Goal: Transaction & Acquisition: Purchase product/service

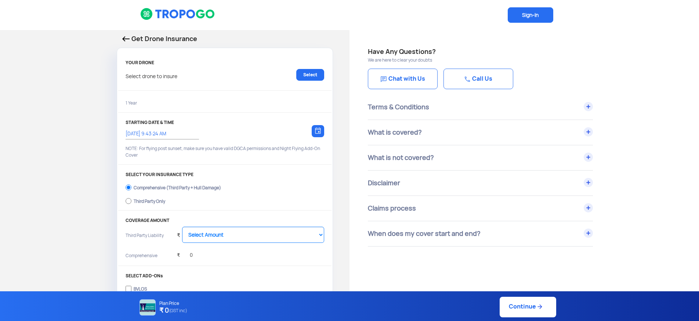
select select "1000000"
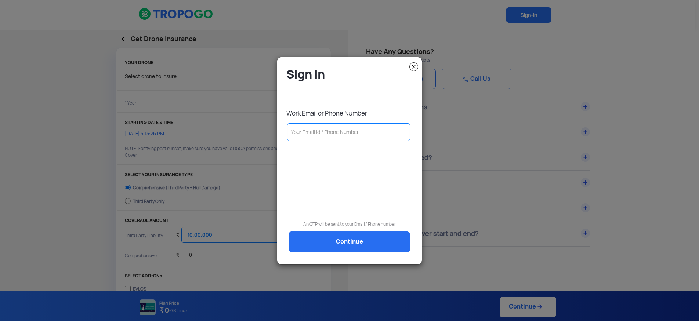
type input "[DATE] 3:23:00 PM"
click at [354, 136] on input "text" at bounding box center [348, 132] width 123 height 18
paste input "[EMAIL_ADDRESS][DOMAIN_NAME]"
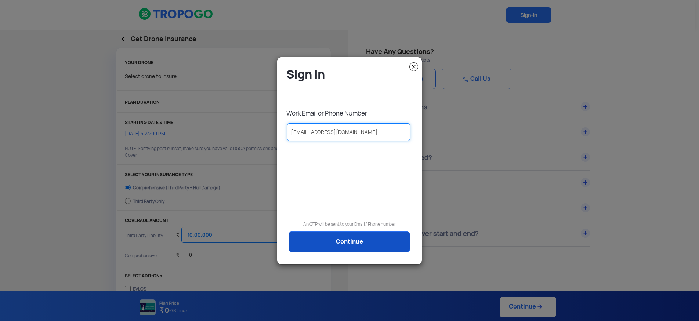
type input "[EMAIL_ADDRESS][DOMAIN_NAME]"
click at [354, 247] on link "Continue" at bounding box center [350, 242] width 122 height 21
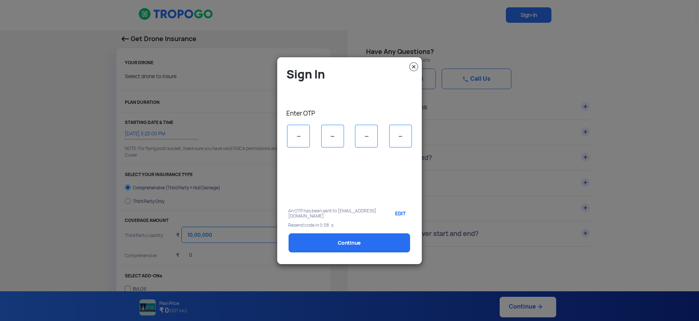
click at [302, 138] on input "tel" at bounding box center [298, 136] width 23 height 23
click at [401, 214] on link "EDIT" at bounding box center [399, 214] width 22 height 18
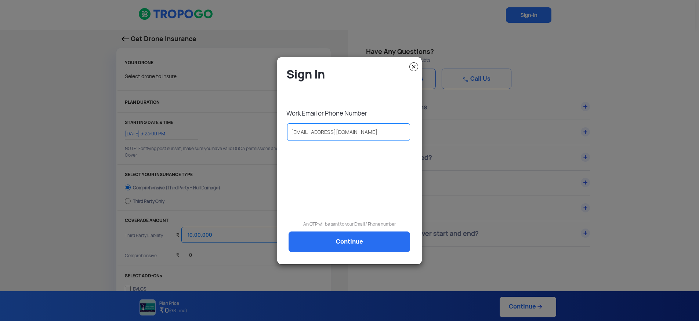
drag, startPoint x: 361, startPoint y: 133, endPoint x: 274, endPoint y: 126, distance: 87.0
click at [274, 126] on modal-container "Sign In Work Email or Phone Number [EMAIL_ADDRESS][DOMAIN_NAME] An OTP will be …" at bounding box center [349, 160] width 699 height 321
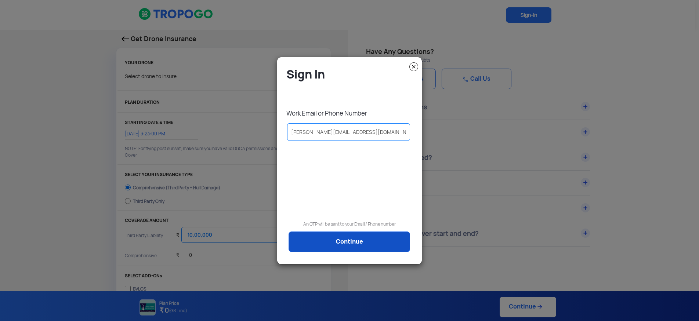
type input "[PERSON_NAME][EMAIL_ADDRESS][DOMAIN_NAME]"
click at [335, 243] on link "Continue" at bounding box center [350, 242] width 122 height 21
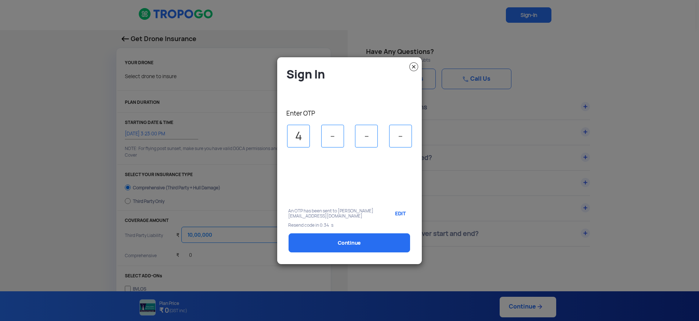
type input "4"
type input "1"
type input "6"
type input "0"
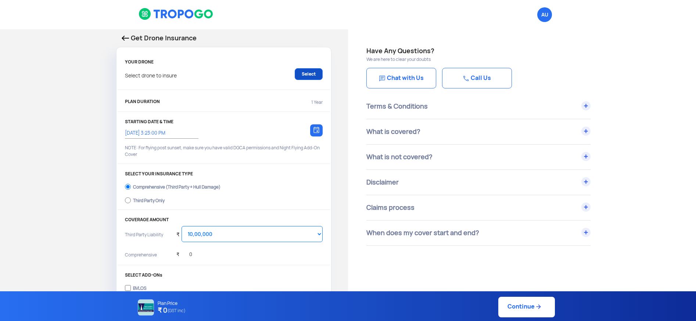
click at [310, 72] on link "Select" at bounding box center [309, 74] width 28 height 12
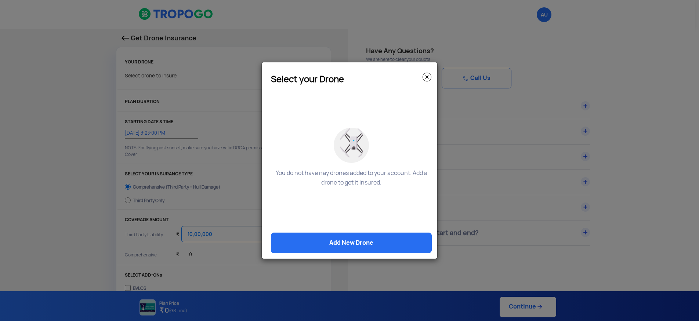
click at [425, 79] on img at bounding box center [427, 77] width 9 height 9
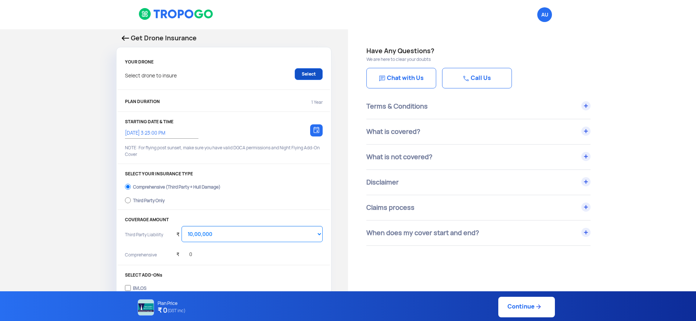
click at [307, 74] on link "Select" at bounding box center [309, 74] width 28 height 12
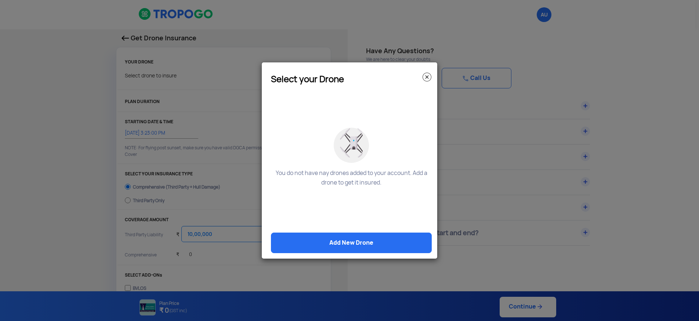
click at [429, 74] on img at bounding box center [427, 77] width 9 height 9
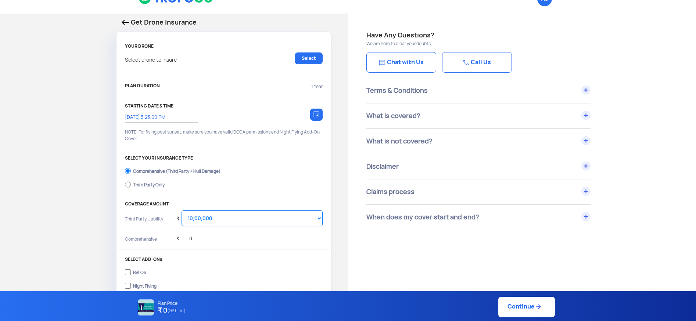
scroll to position [18, 0]
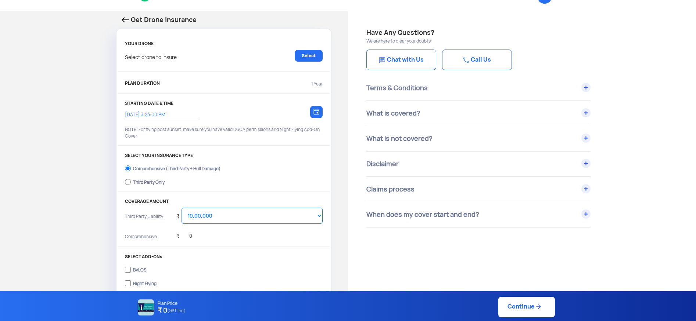
click at [314, 114] on img at bounding box center [316, 111] width 6 height 7
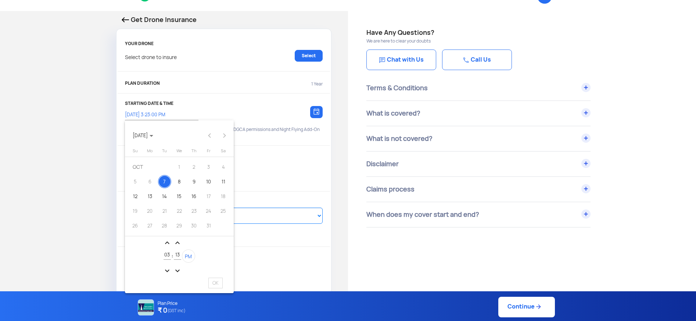
click at [271, 145] on div at bounding box center [348, 160] width 696 height 321
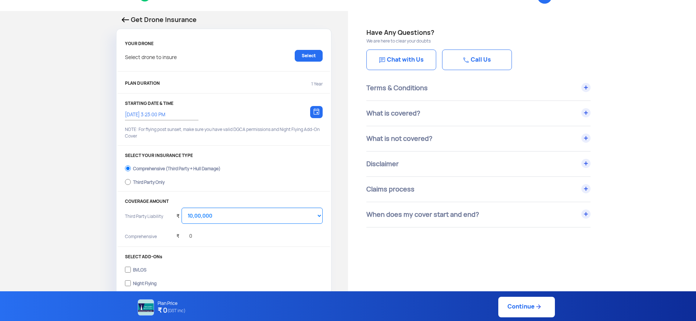
click at [231, 109] on div "[DATE] 3:23:00 PM Choose a date" at bounding box center [224, 116] width 198 height 20
click at [178, 114] on input "[DATE] 3:23:00 PM" at bounding box center [158, 115] width 66 height 7
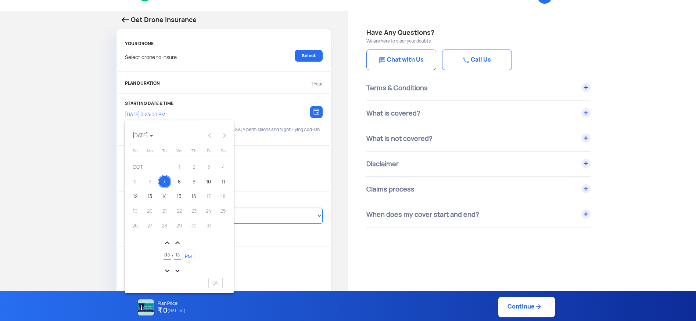
click at [191, 112] on div at bounding box center [348, 160] width 696 height 321
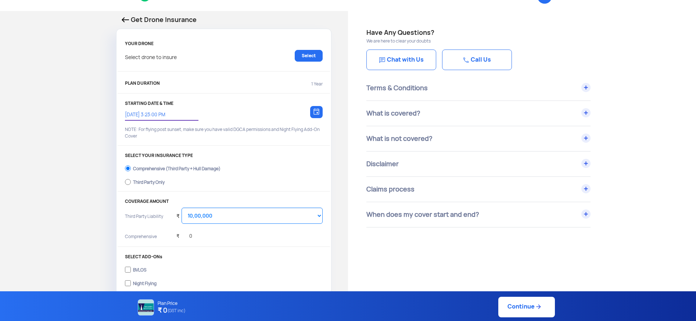
click at [193, 101] on p "STARTING DATE & TIME" at bounding box center [224, 103] width 198 height 5
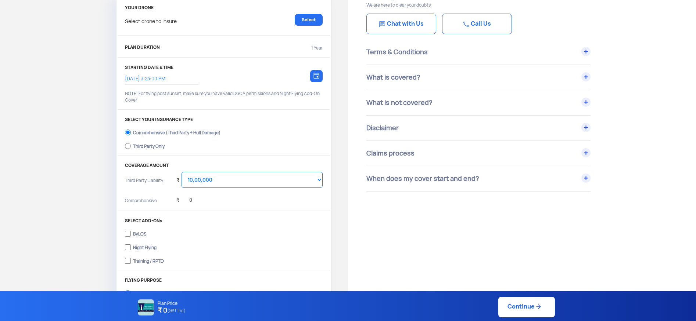
scroll to position [0, 0]
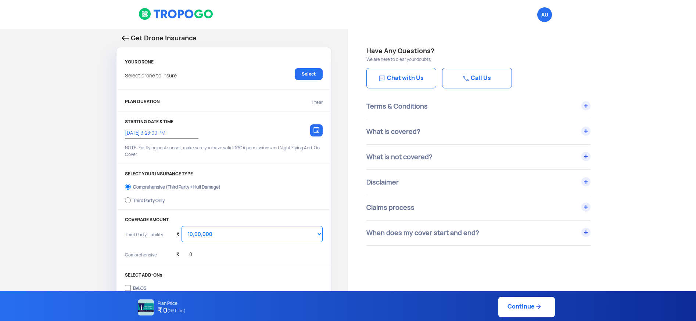
click at [227, 99] on div "PLAN DURATION 1 Year" at bounding box center [224, 103] width 198 height 12
click at [319, 102] on p "1 Year" at bounding box center [316, 102] width 11 height 7
drag, startPoint x: 310, startPoint y: 102, endPoint x: 327, endPoint y: 102, distance: 17.3
click at [327, 102] on div "PLAN DURATION 1 Year" at bounding box center [224, 104] width 212 height 15
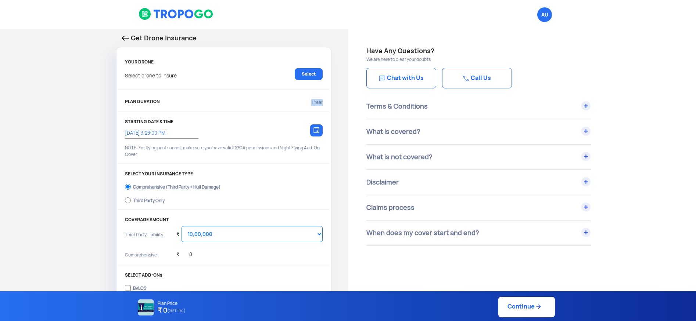
drag, startPoint x: 308, startPoint y: 103, endPoint x: 327, endPoint y: 105, distance: 18.9
click at [327, 105] on div "PLAN DURATION 1 Year" at bounding box center [224, 104] width 212 height 15
click at [175, 132] on input "[DATE] 3:23:00 PM" at bounding box center [158, 133] width 66 height 7
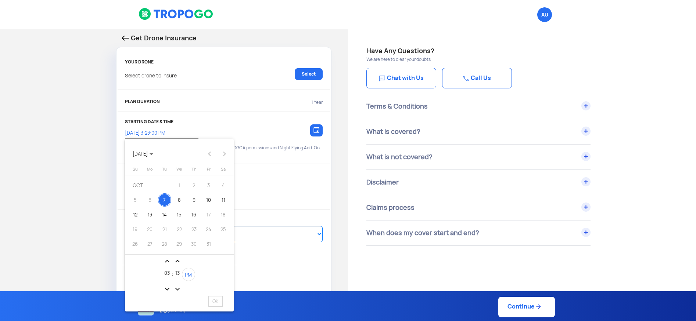
click at [193, 118] on div at bounding box center [348, 160] width 696 height 321
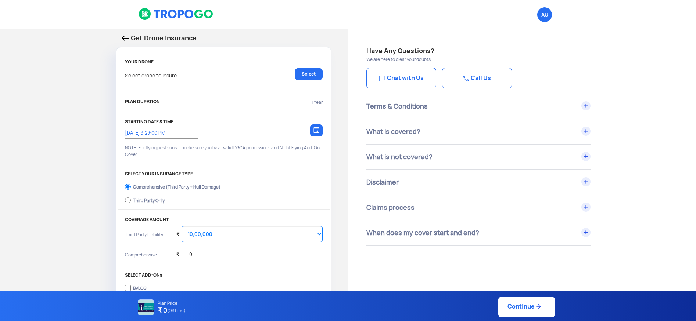
click at [196, 102] on div "PLAN DURATION 1 Year" at bounding box center [224, 103] width 198 height 12
click at [309, 69] on link "Select" at bounding box center [309, 74] width 28 height 12
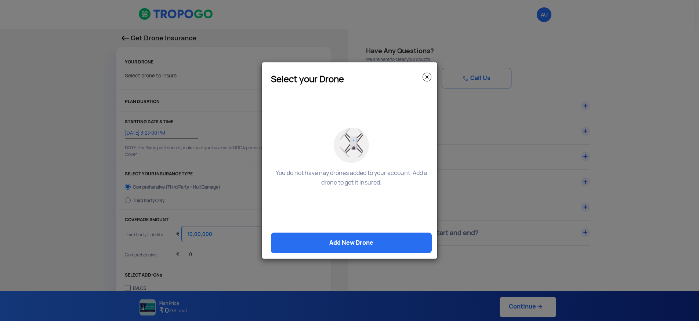
click at [428, 80] on img at bounding box center [427, 77] width 9 height 9
